Goal: Check status

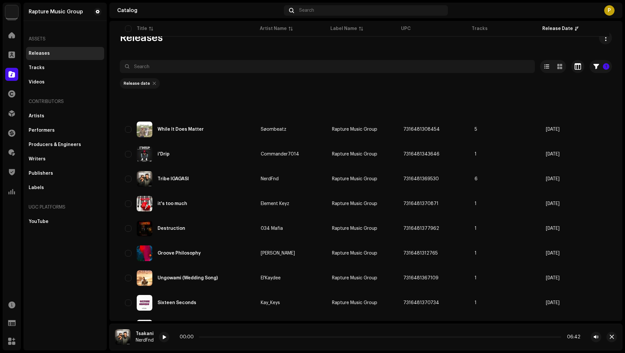
scroll to position [83, 0]
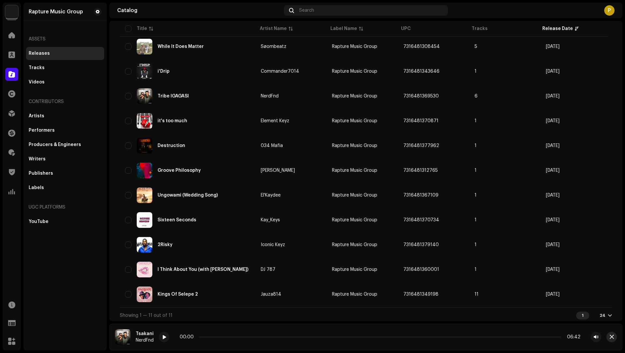
click at [612, 336] on span "button" at bounding box center [612, 336] width 4 height 5
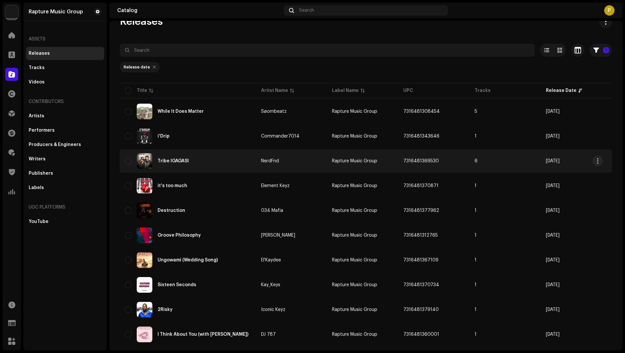
scroll to position [0, 0]
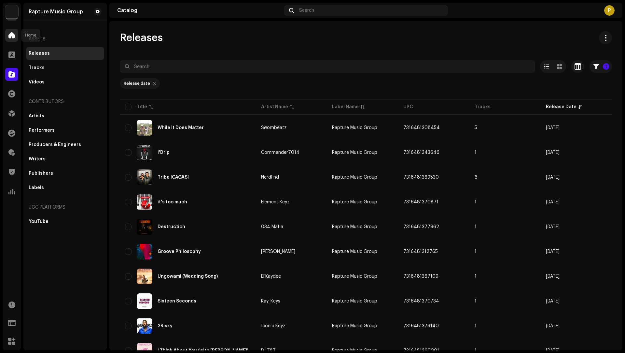
click at [15, 36] on div at bounding box center [11, 35] width 13 height 13
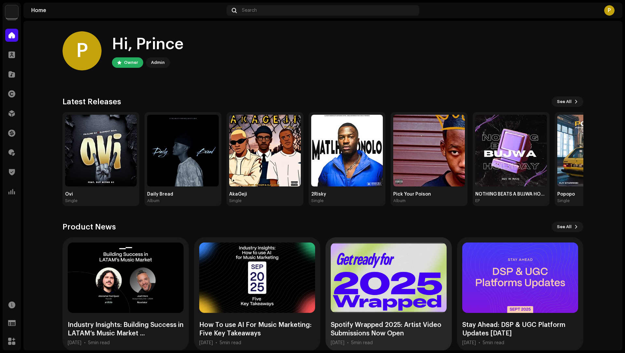
click at [373, 284] on div at bounding box center [389, 277] width 116 height 70
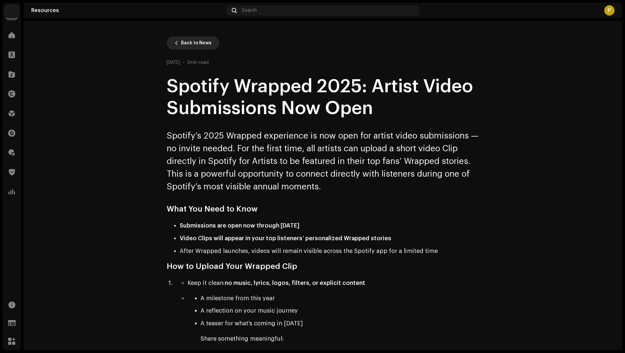
click at [170, 44] on button "Back to News" at bounding box center [193, 42] width 53 height 13
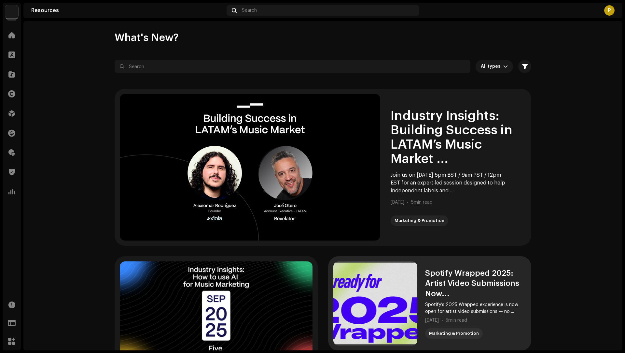
click at [340, 295] on div at bounding box center [375, 303] width 84 height 84
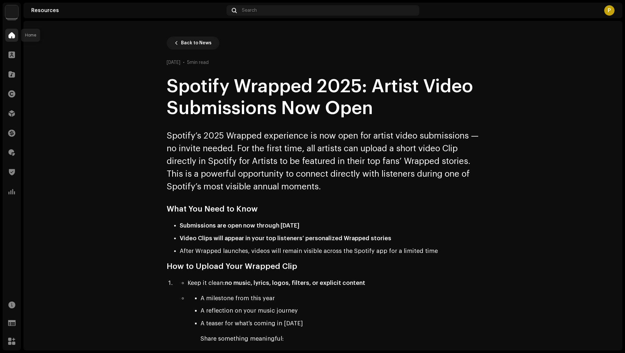
click at [17, 36] on div at bounding box center [11, 35] width 13 height 13
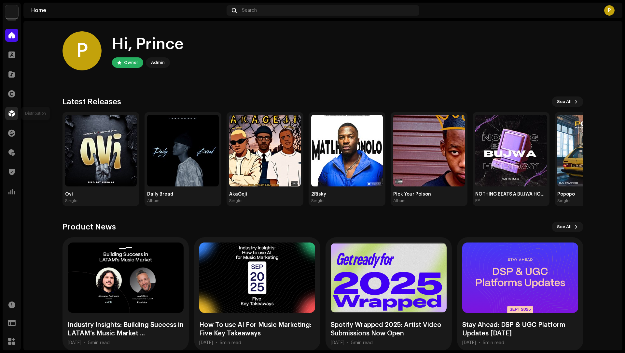
click at [7, 116] on div at bounding box center [11, 113] width 13 height 13
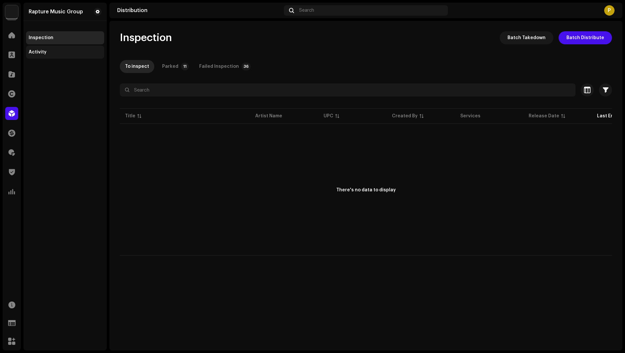
click at [46, 54] on div "Activity" at bounding box center [65, 52] width 73 height 5
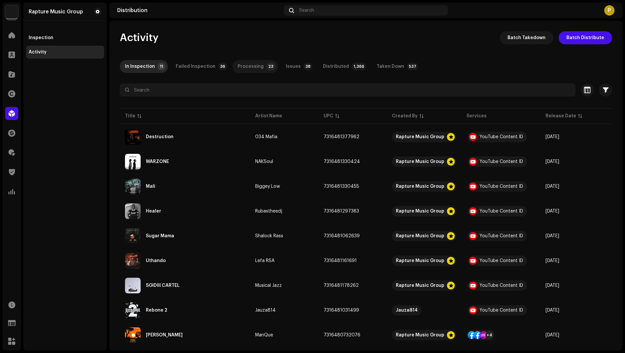
click at [251, 64] on div "Processing" at bounding box center [251, 66] width 26 height 13
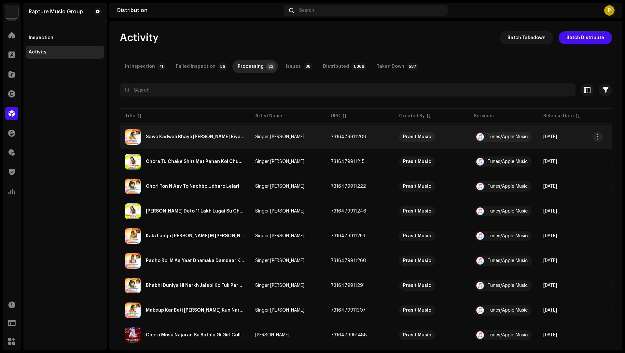
click at [456, 135] on re-a-table-vip "Prasit Music" at bounding box center [431, 137] width 64 height 10
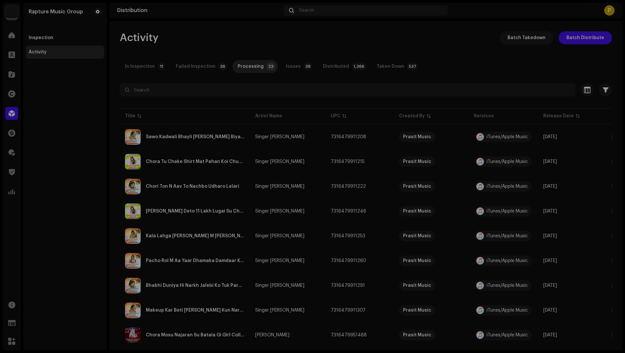
click at [515, 209] on div "Sawo Kadwali Bhayli [PERSON_NAME] [PERSON_NAME] Singer shaitan [PERSON_NAME] Se…" at bounding box center [312, 176] width 625 height 353
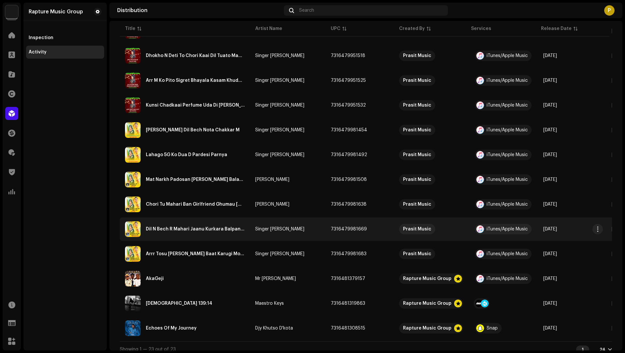
scroll to position [364, 0]
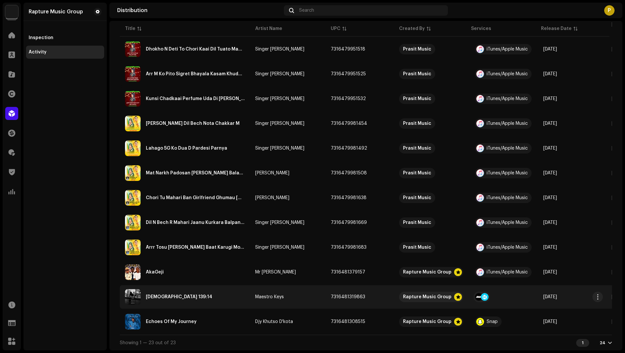
click at [483, 297] on div at bounding box center [485, 297] width 8 height 8
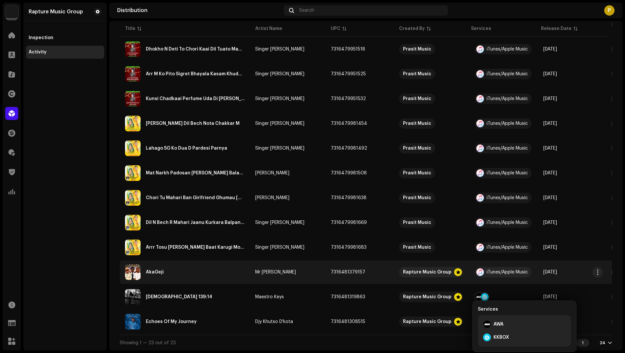
click at [406, 276] on td "Rapture Music Group" at bounding box center [431, 271] width 75 height 23
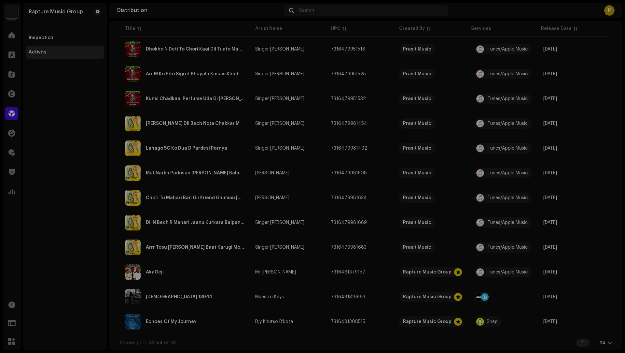
click at [102, 129] on div "AkaGeji Mr [PERSON_NAME] Service Last Enqueued Last Delivered Status iTunes/App…" at bounding box center [312, 176] width 625 height 353
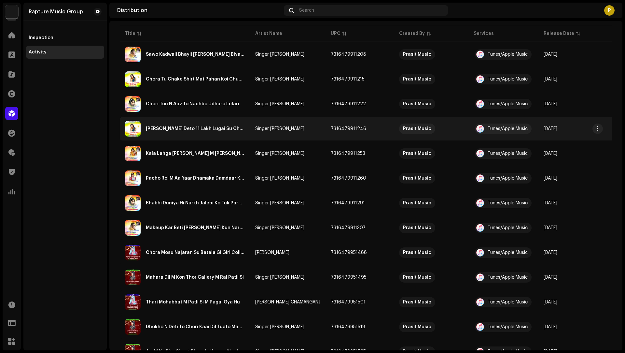
scroll to position [0, 0]
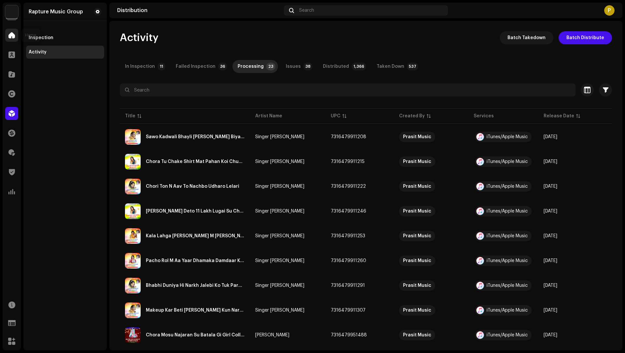
click at [14, 36] on span at bounding box center [11, 35] width 7 height 5
